Goal: Transaction & Acquisition: Purchase product/service

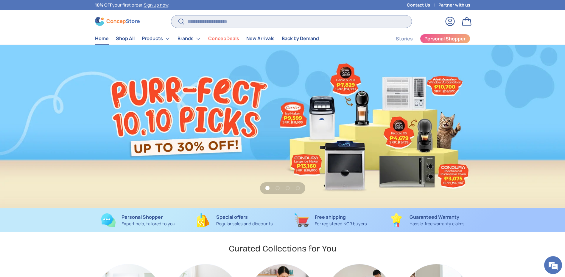
click at [212, 22] on input "Search" at bounding box center [291, 21] width 240 height 12
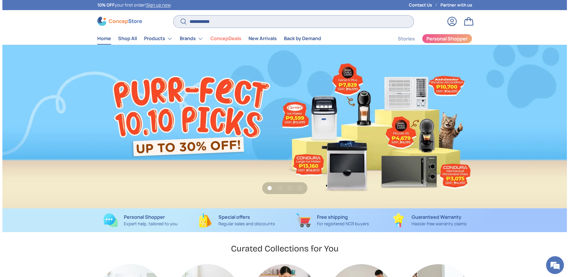
scroll to position [0, 565]
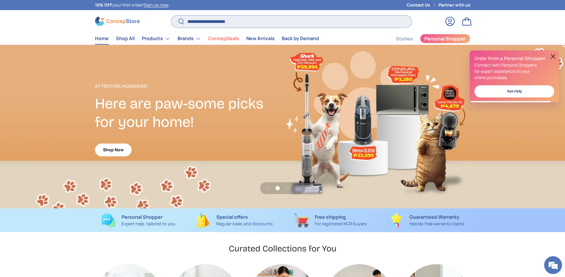
type input "**********"
click at [171, 15] on button "Search" at bounding box center [177, 22] width 13 height 14
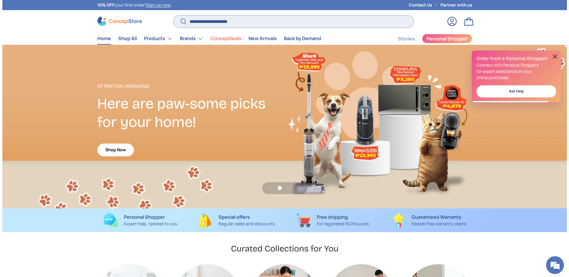
scroll to position [0, 569]
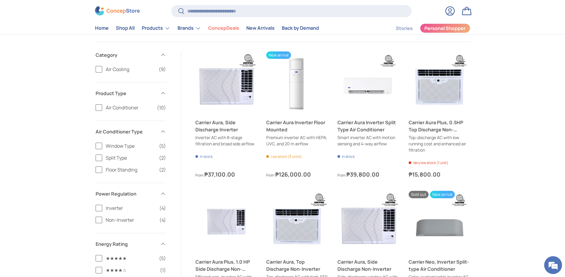
scroll to position [89, 0]
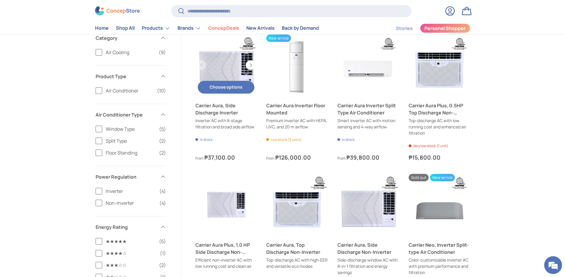
click at [221, 116] on link "Carrier Aura, Side Discharge Inverter" at bounding box center [226, 109] width 62 height 14
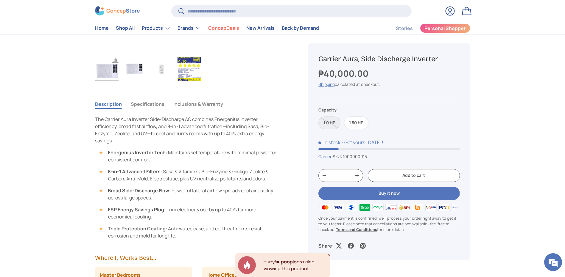
scroll to position [207, 0]
